Goal: Download file/media

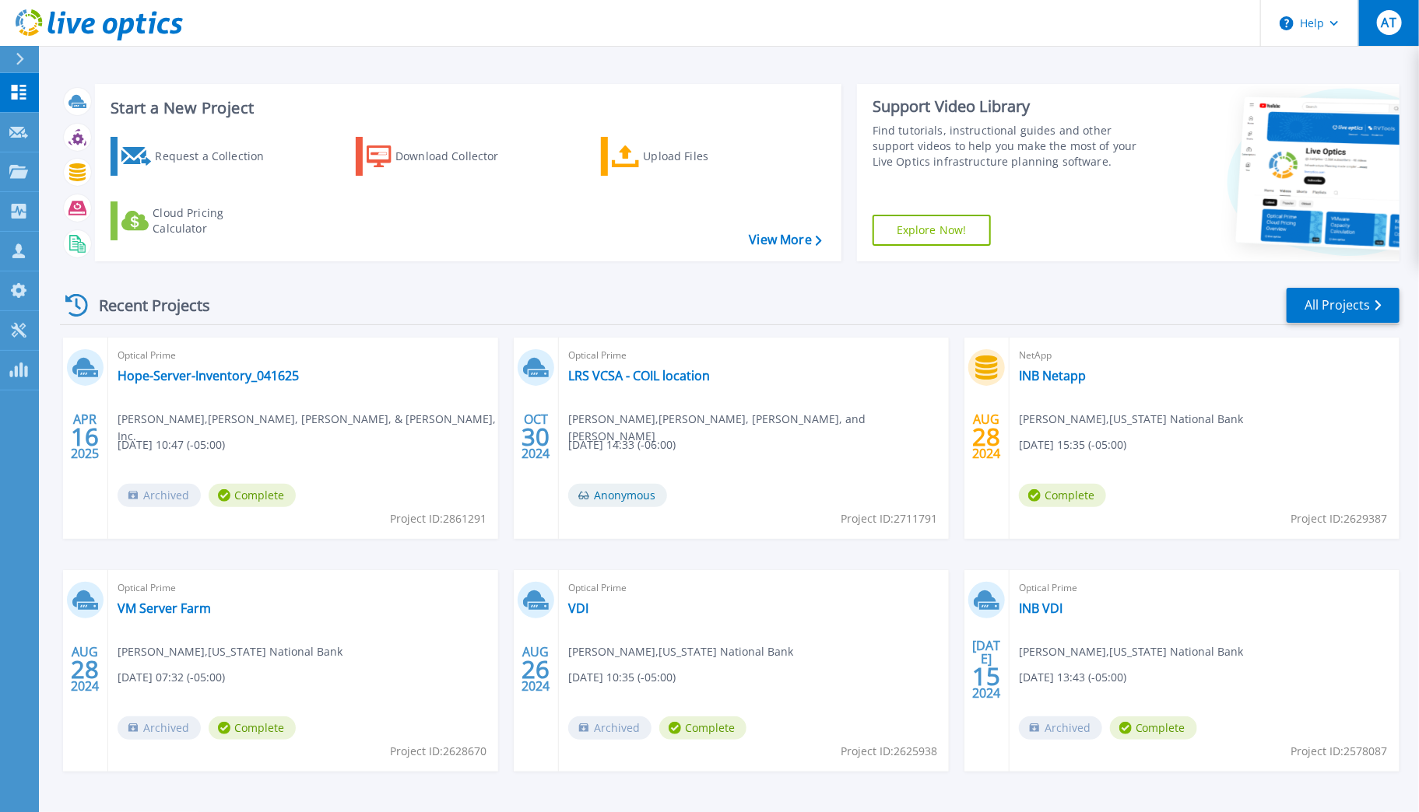
click at [1386, 26] on span "AT" at bounding box center [1388, 22] width 15 height 12
click at [897, 58] on div "Start a New Project Request a Collection Download Collector Upload Files Cloud …" at bounding box center [729, 408] width 1380 height 816
click at [202, 158] on div "Request a Collection" at bounding box center [217, 156] width 125 height 31
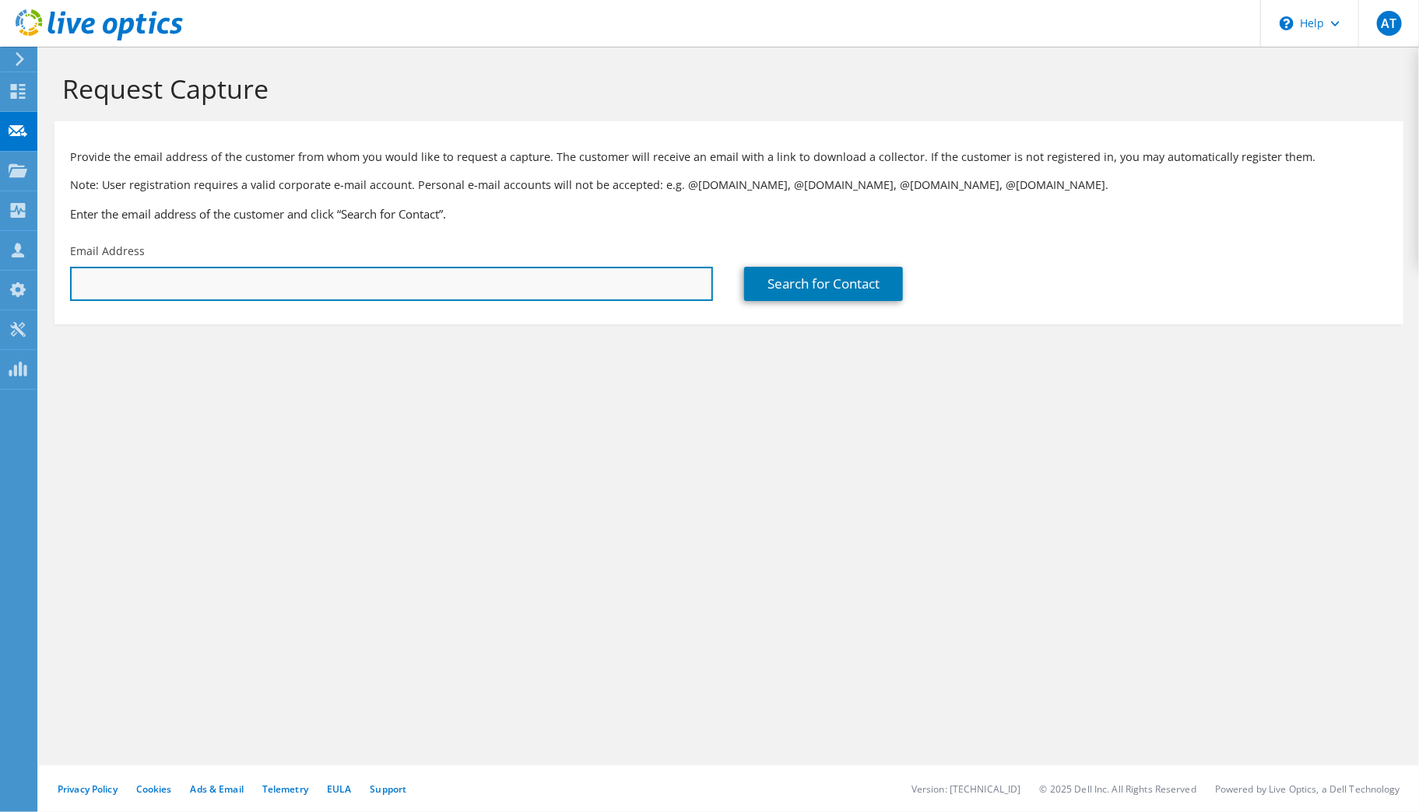
click at [228, 292] on input "text" at bounding box center [391, 284] width 643 height 34
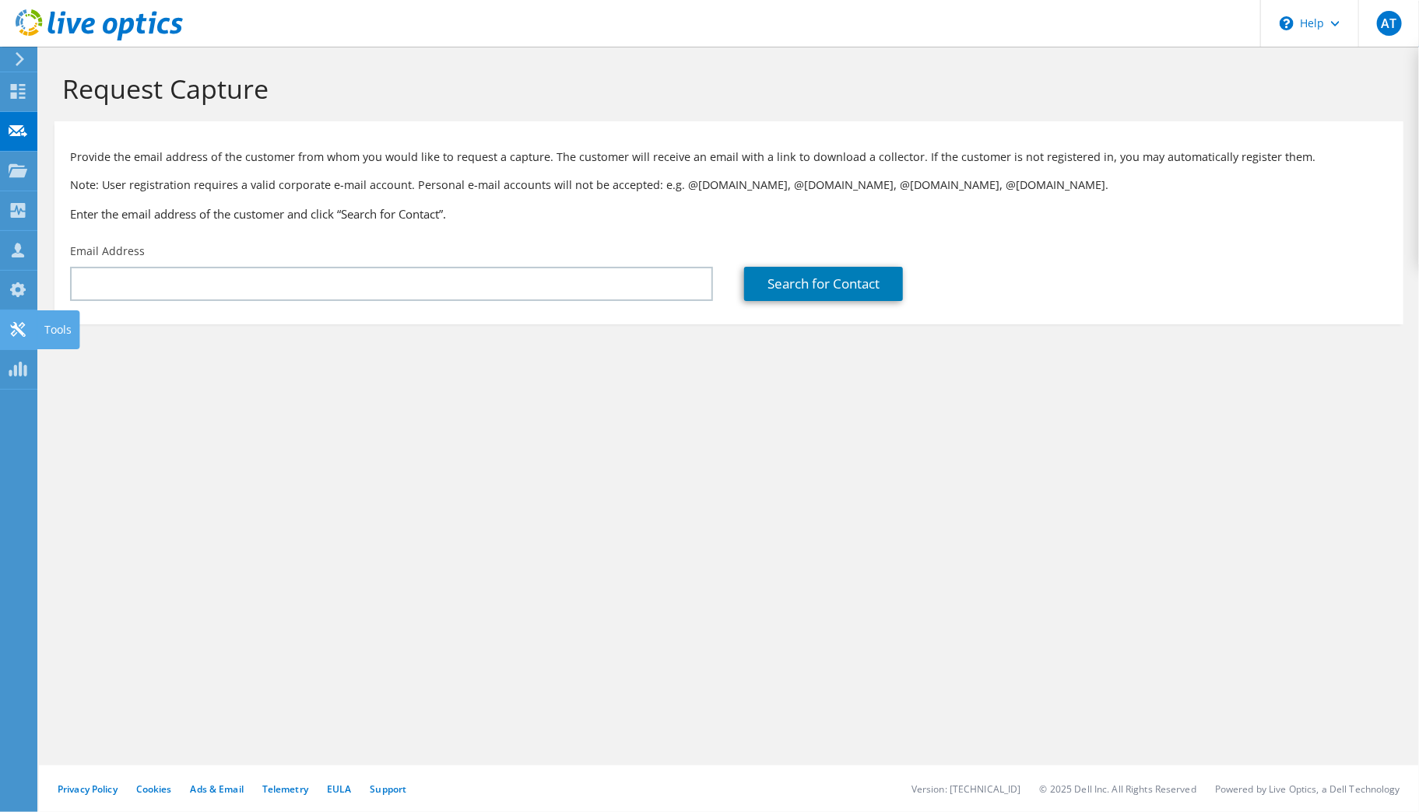
click at [22, 335] on icon at bounding box center [18, 329] width 19 height 15
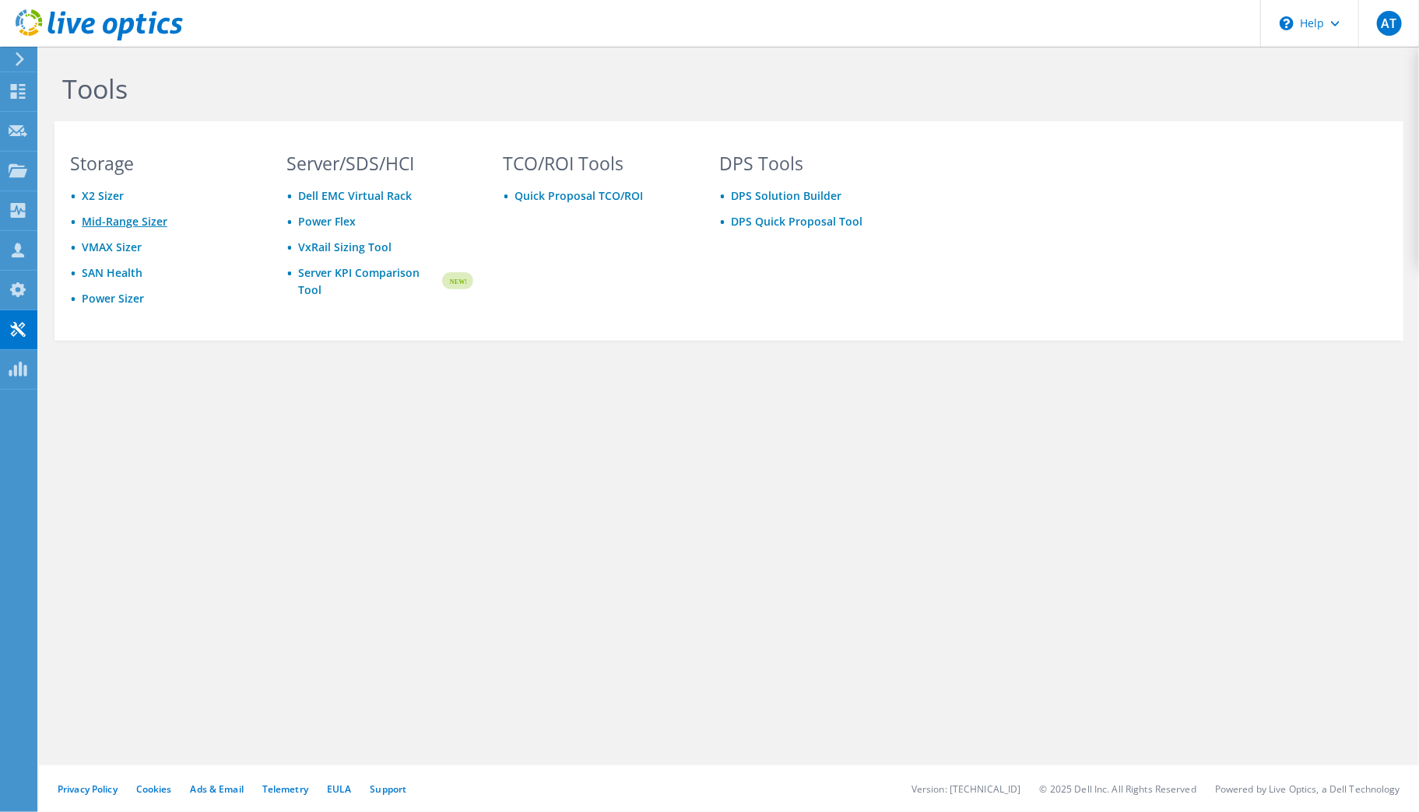
click at [126, 219] on link "Mid-Range Sizer" at bounding box center [125, 221] width 86 height 15
click at [26, 214] on icon at bounding box center [18, 210] width 19 height 15
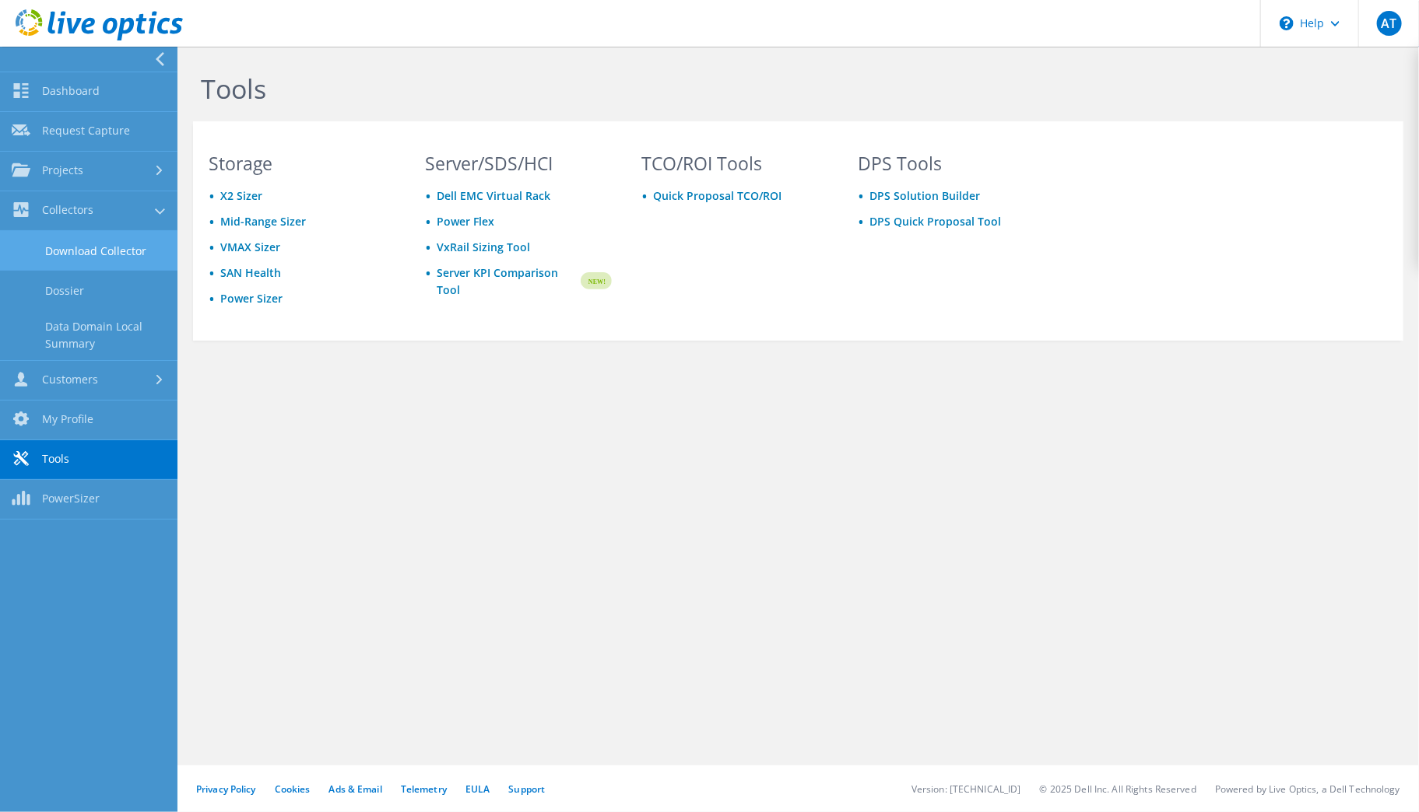
click at [87, 250] on link "Download Collector" at bounding box center [88, 251] width 177 height 40
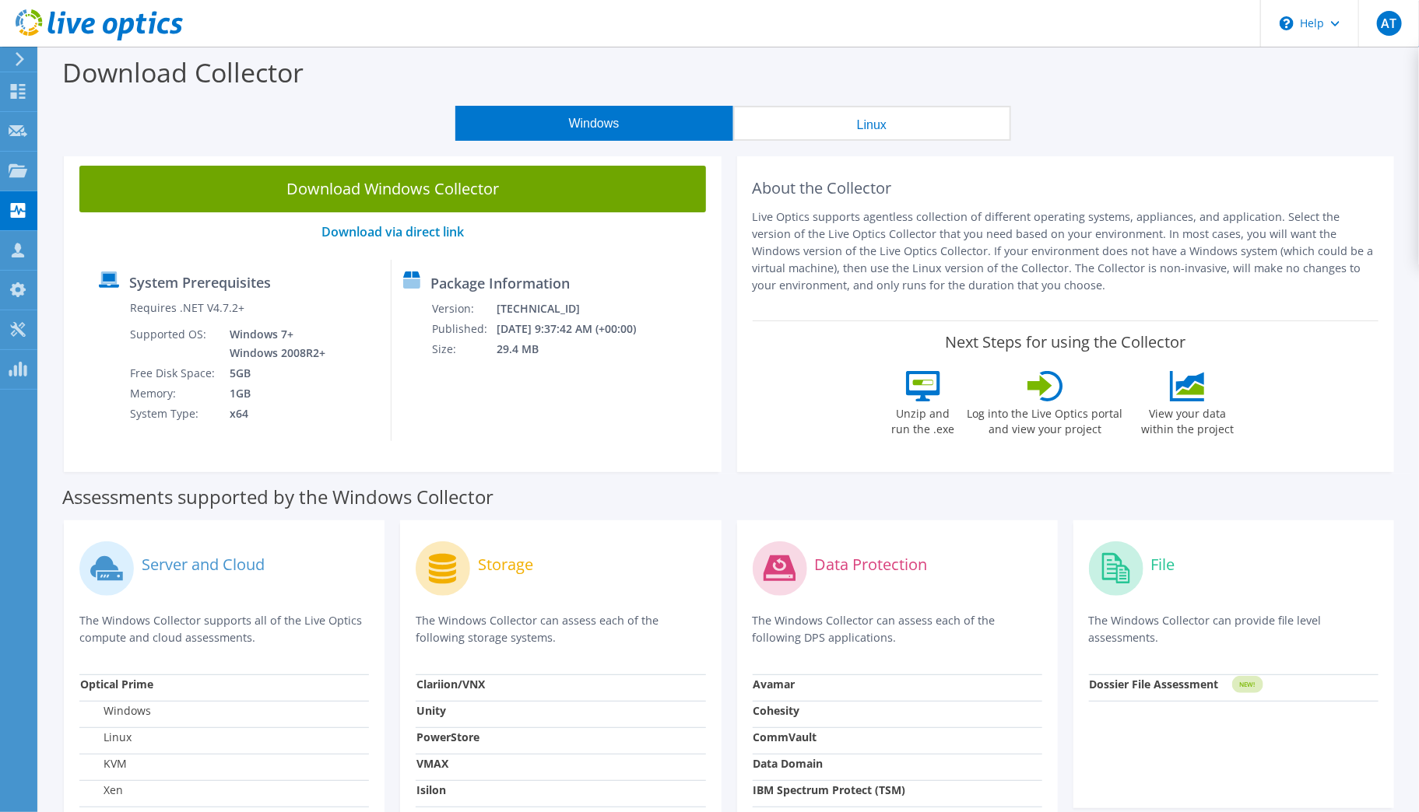
click at [873, 122] on button "Linux" at bounding box center [872, 123] width 278 height 35
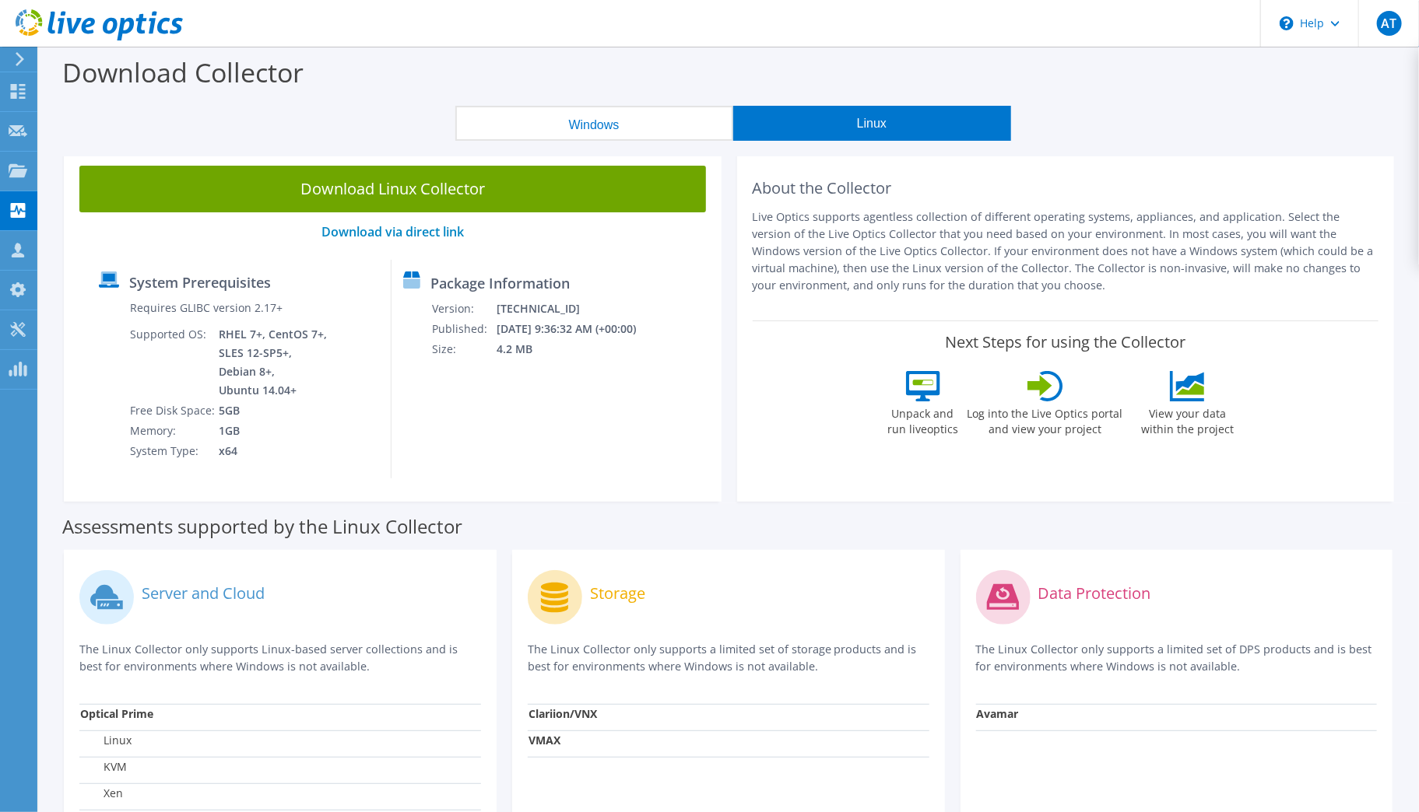
click at [615, 122] on button "Windows" at bounding box center [594, 123] width 278 height 35
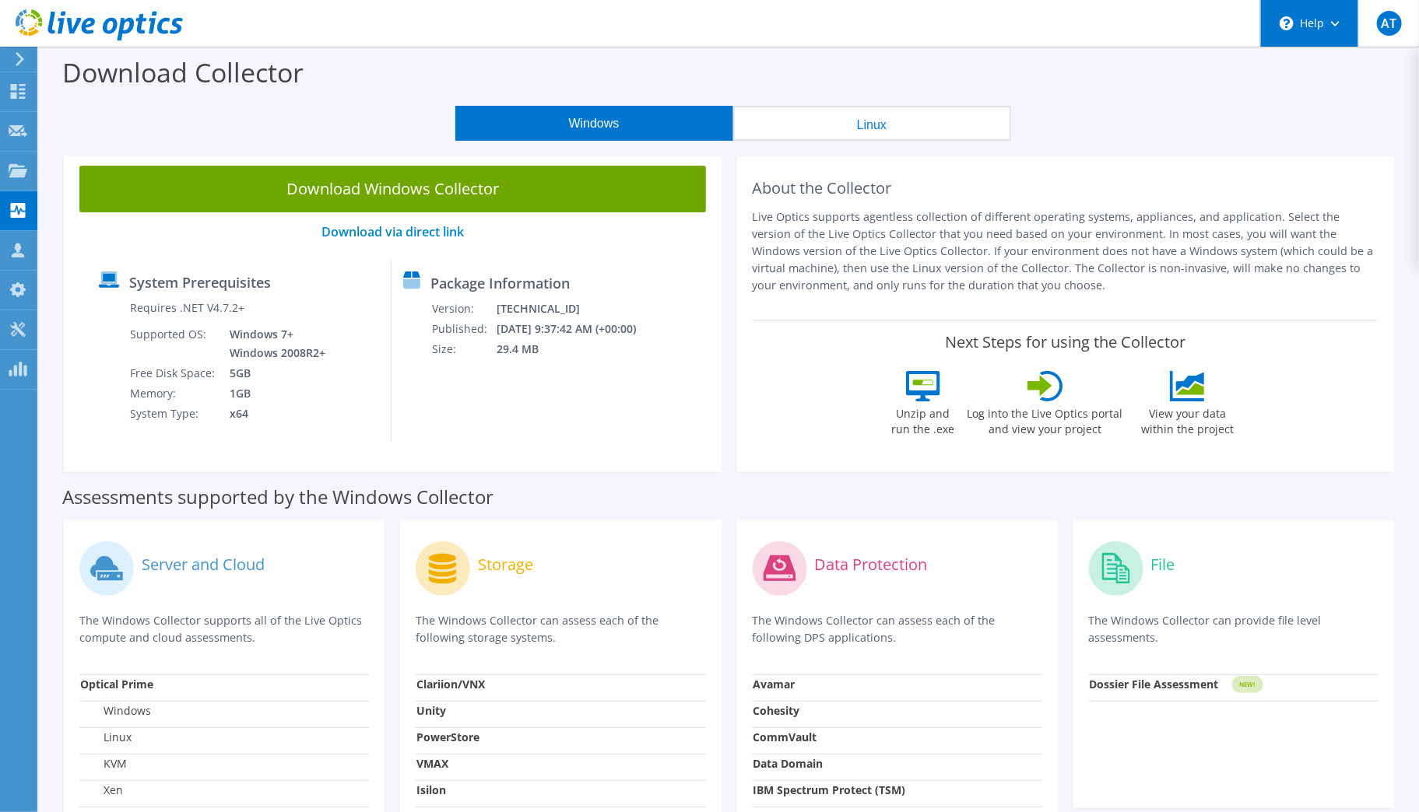
click at [1324, 30] on div "\n Help" at bounding box center [1309, 23] width 98 height 47
click at [1327, 65] on link "Explore Helpful Articles" at bounding box center [1348, 66] width 174 height 38
